Goal: Task Accomplishment & Management: Complete application form

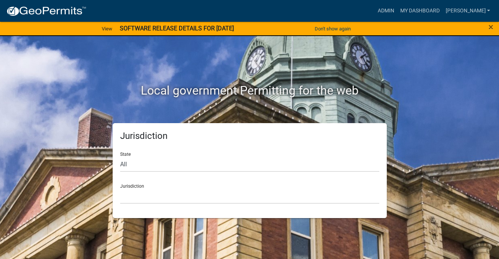
scroll to position [15, 0]
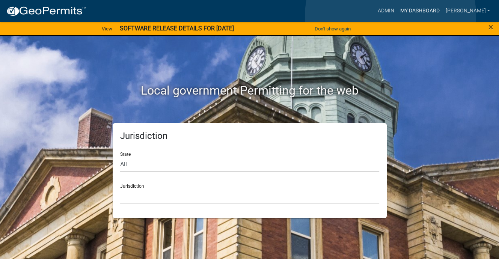
click at [397, 15] on link "My Dashboard" at bounding box center [419, 11] width 45 height 14
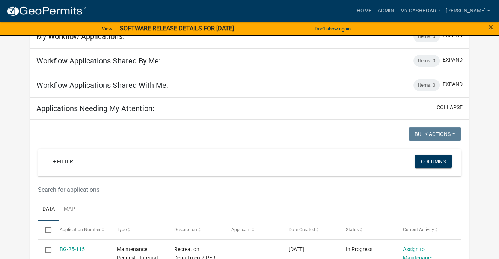
scroll to position [48, 0]
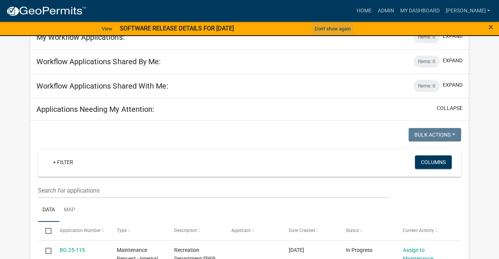
click at [315, 33] on button "Don't show again" at bounding box center [333, 29] width 42 height 12
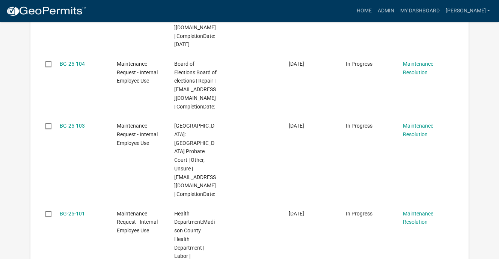
scroll to position [537, 0]
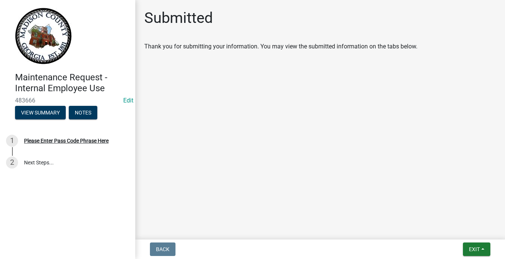
scroll to position [39, 0]
click at [92, 143] on div "Please Enter Pass Code Phrase Here" at bounding box center [66, 140] width 84 height 5
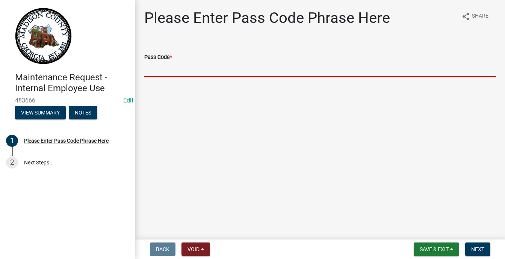
click at [162, 77] on input "Pass Code *" at bounding box center [320, 69] width 352 height 15
type input "BGMR2025"
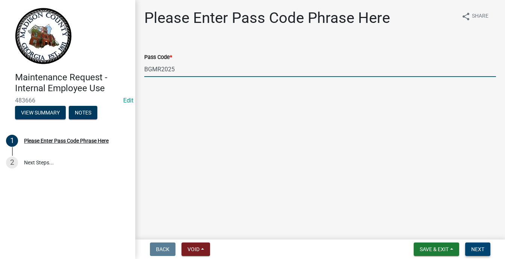
click at [472, 247] on span "Next" at bounding box center [477, 249] width 13 height 6
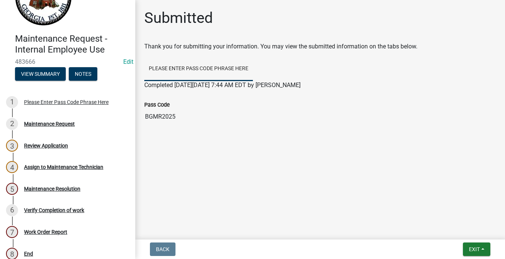
scroll to position [18, 0]
click at [68, 127] on div "Maintenance Request" at bounding box center [49, 123] width 51 height 5
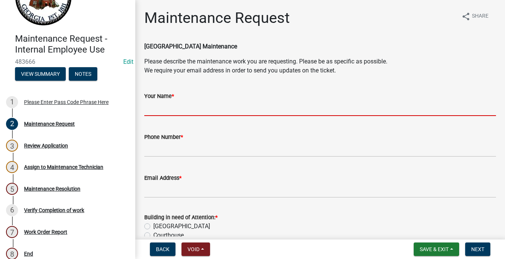
click at [189, 116] on input "Your Name *" at bounding box center [320, 108] width 352 height 15
type input "[PERSON_NAME]"
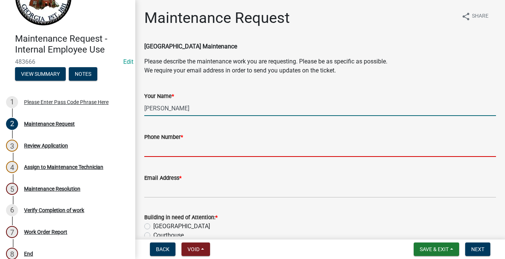
type input "7069831036"
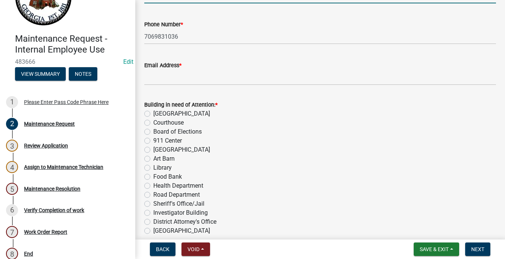
scroll to position [150, 0]
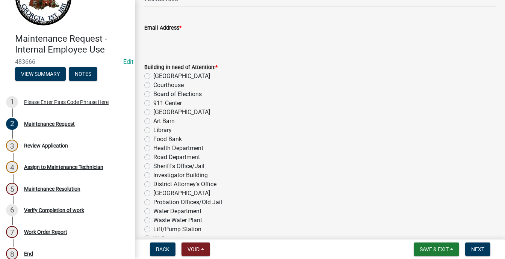
type input "[PERSON_NAME]"
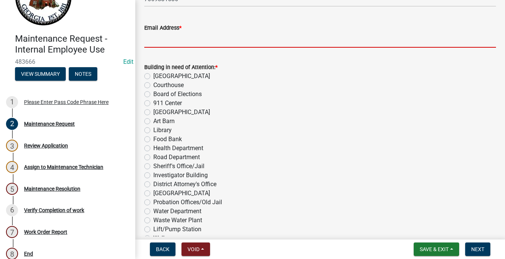
click at [210, 48] on input "Email Address *" at bounding box center [320, 39] width 352 height 15
type input "[EMAIL_ADDRESS][DOMAIN_NAME]"
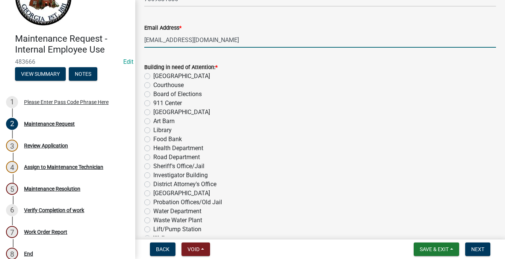
click at [153, 81] on label "[GEOGRAPHIC_DATA]" at bounding box center [181, 76] width 57 height 9
click at [153, 77] on input "[GEOGRAPHIC_DATA]" at bounding box center [155, 74] width 5 height 5
radio input "true"
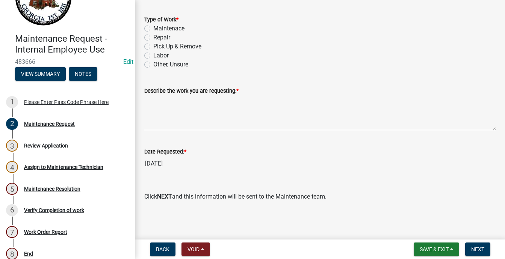
scroll to position [676, 0]
type input "Building & Grounds/Custodial"
click at [155, 42] on label "Repair" at bounding box center [161, 37] width 17 height 9
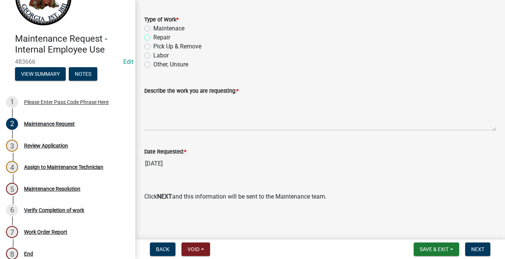
click at [155, 38] on input "Repair" at bounding box center [155, 35] width 5 height 5
radio input "true"
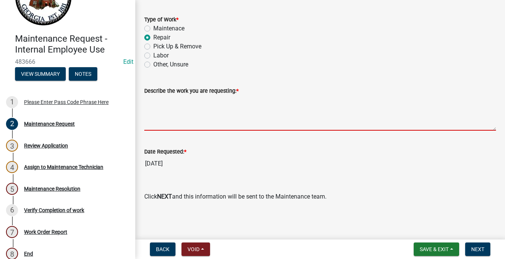
click at [232, 131] on textarea "Describe the work you are requesting: *" at bounding box center [320, 112] width 352 height 35
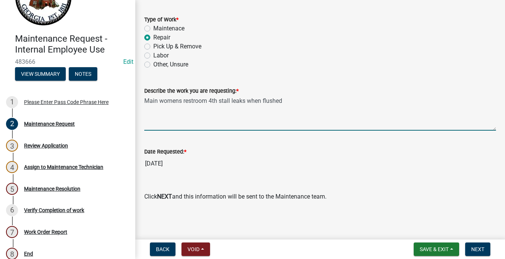
scroll to position [901, 0]
click at [279, 95] on textarea "Main womens restroom 4th stall leaks when flushed" at bounding box center [320, 112] width 352 height 35
type textarea "Main womens restroom 4th stall ( as coming in the door ) leaks when flushed"
click at [477, 243] on button "Next" at bounding box center [477, 250] width 25 height 14
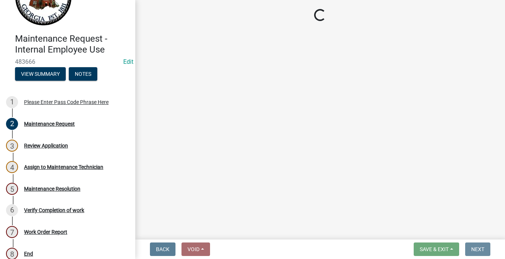
scroll to position [0, 0]
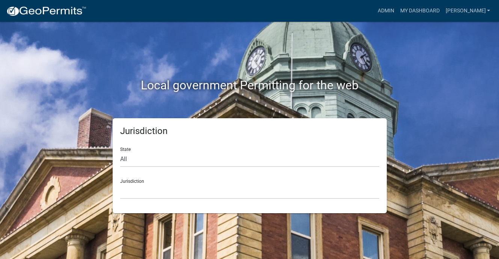
scroll to position [9, 0]
click at [419, 17] on link "My Dashboard" at bounding box center [419, 11] width 45 height 14
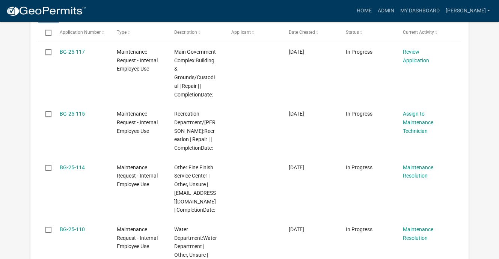
scroll to position [235, 0]
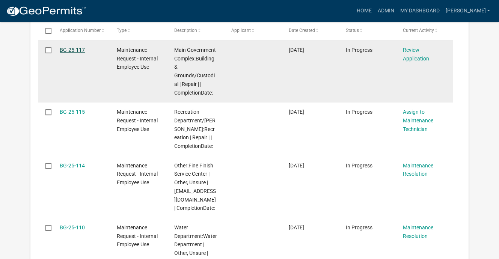
click at [83, 53] on link "BG-25-117" at bounding box center [72, 50] width 25 height 6
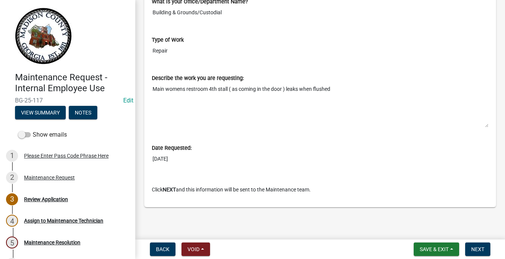
scroll to position [638, 0]
click at [465, 246] on button "Next" at bounding box center [477, 250] width 25 height 14
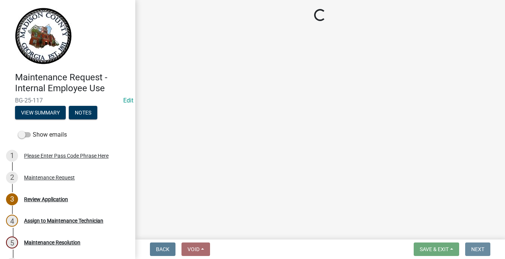
scroll to position [0, 0]
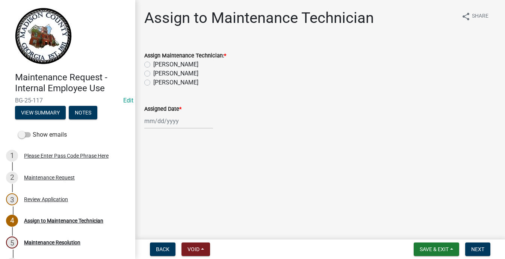
click at [153, 69] on label "Chris Stephen" at bounding box center [175, 64] width 45 height 9
click at [153, 65] on input "Chris Stephen" at bounding box center [155, 62] width 5 height 5
radio input "true"
click at [158, 129] on div at bounding box center [178, 120] width 69 height 15
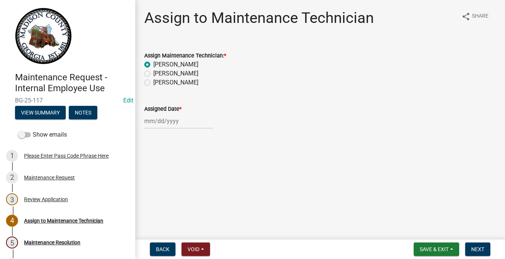
select select "9"
select select "2025"
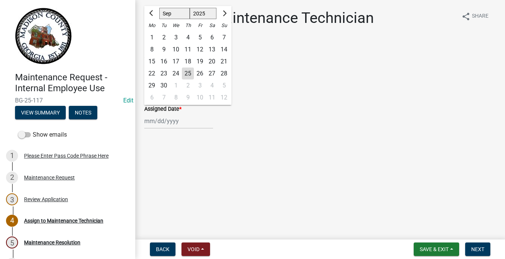
click at [194, 80] on div "25" at bounding box center [188, 74] width 12 height 12
type input "09/25/2025"
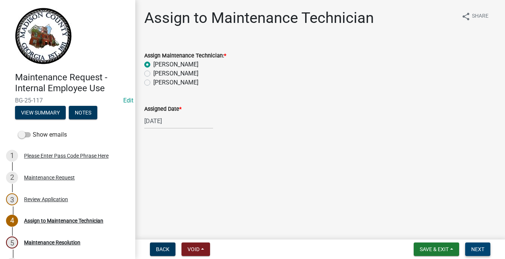
click at [475, 246] on span "Next" at bounding box center [477, 249] width 13 height 6
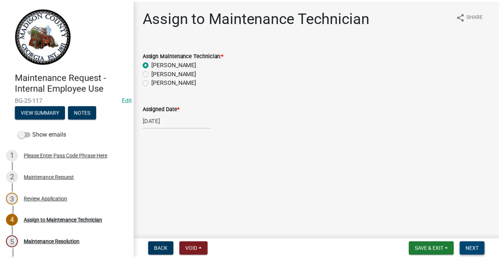
scroll to position [0, 0]
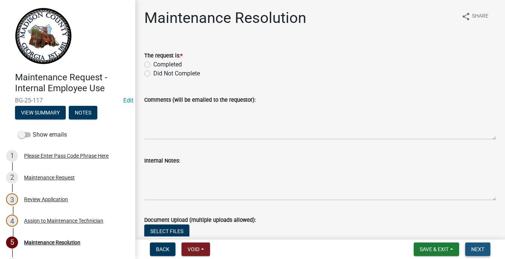
click at [471, 246] on span "Next" at bounding box center [477, 249] width 13 height 6
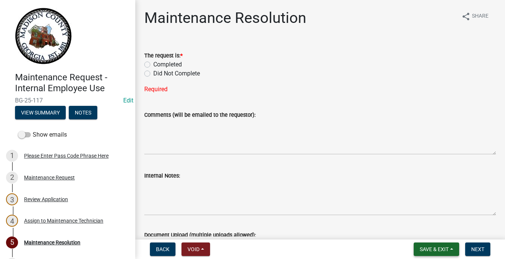
click at [419, 246] on span "Save & Exit" at bounding box center [433, 249] width 29 height 6
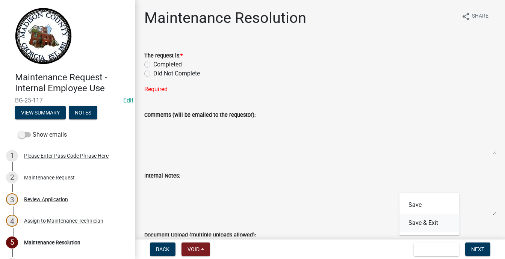
click at [399, 214] on button "Save & Exit" at bounding box center [429, 223] width 60 height 18
